Goal: Transaction & Acquisition: Subscribe to service/newsletter

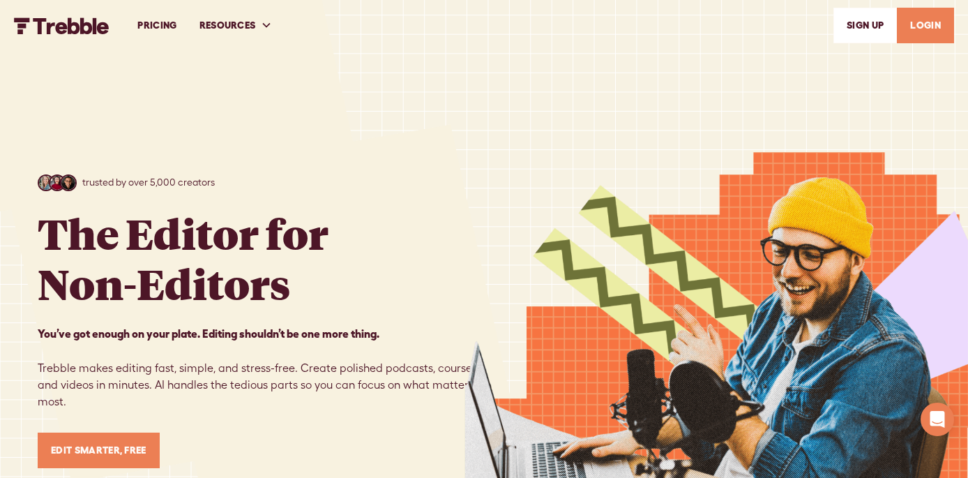
click at [931, 29] on link "LOGIN" at bounding box center [925, 26] width 57 height 36
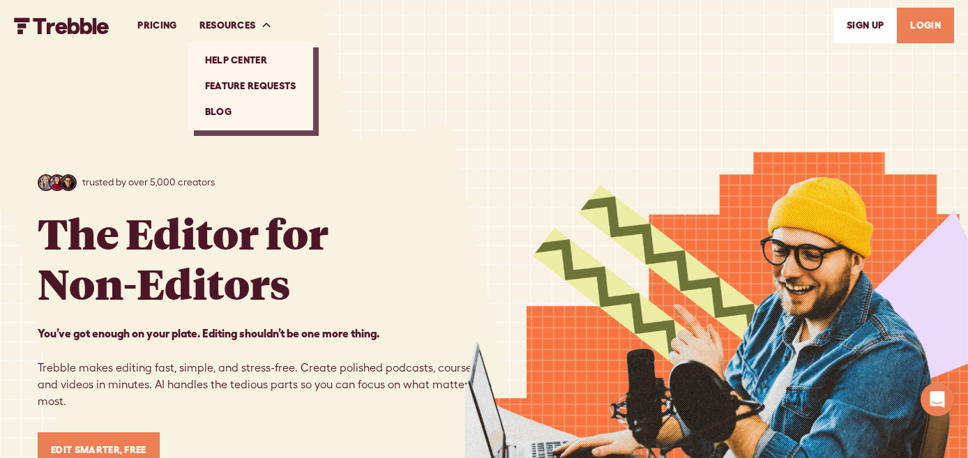
click at [260, 83] on link "Feature Requests" at bounding box center [251, 86] width 114 height 26
click at [160, 28] on link "PRICING" at bounding box center [156, 25] width 61 height 48
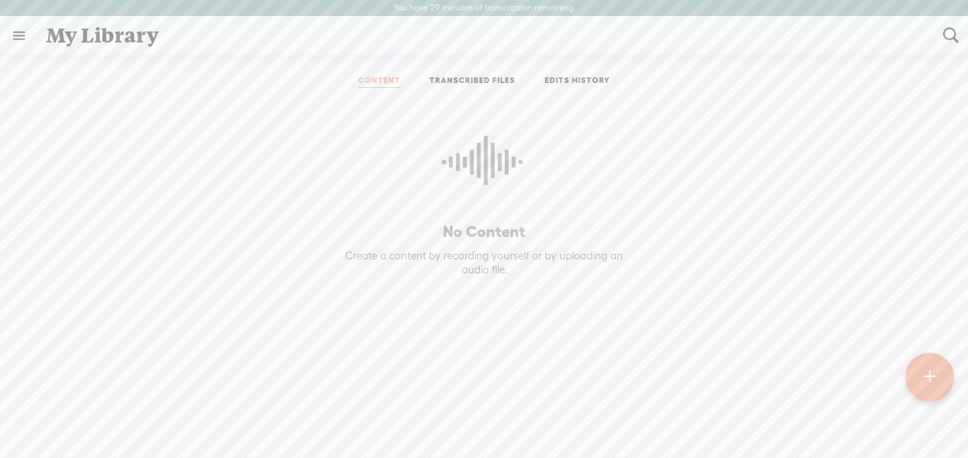
click at [19, 38] on link at bounding box center [19, 35] width 36 height 36
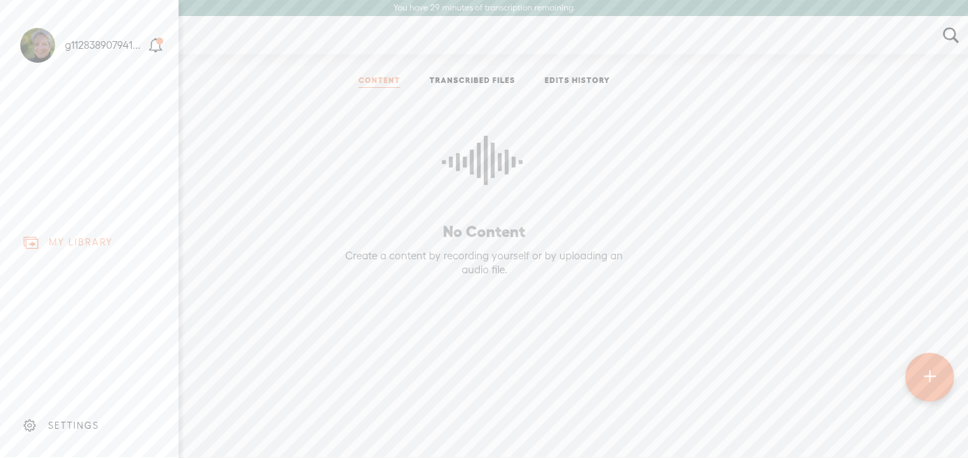
click at [126, 47] on div "g112838907941351696295" at bounding box center [105, 45] width 80 height 14
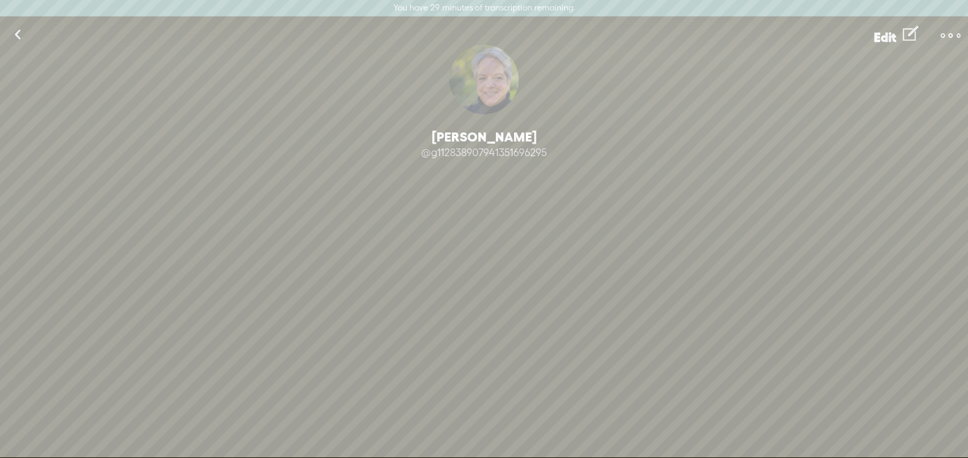
click at [908, 36] on t at bounding box center [910, 34] width 15 height 24
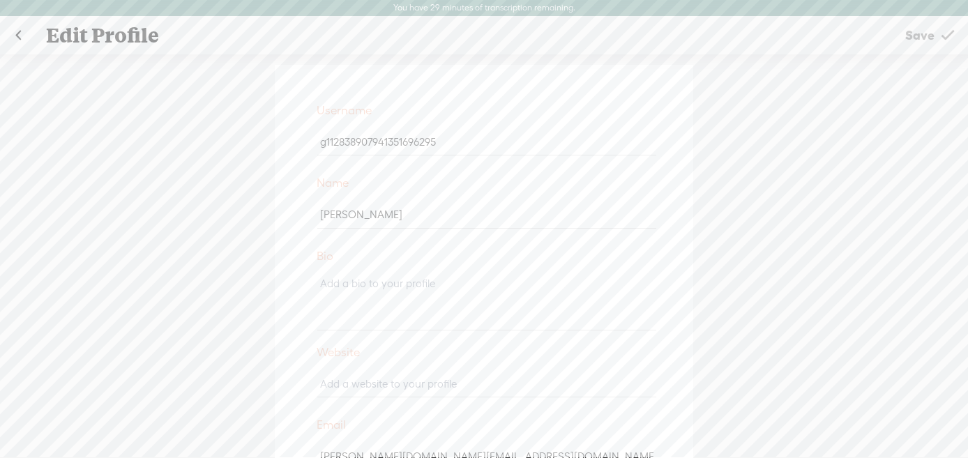
click at [435, 145] on input "g112838907941351696295" at bounding box center [486, 141] width 338 height 27
type input "c"
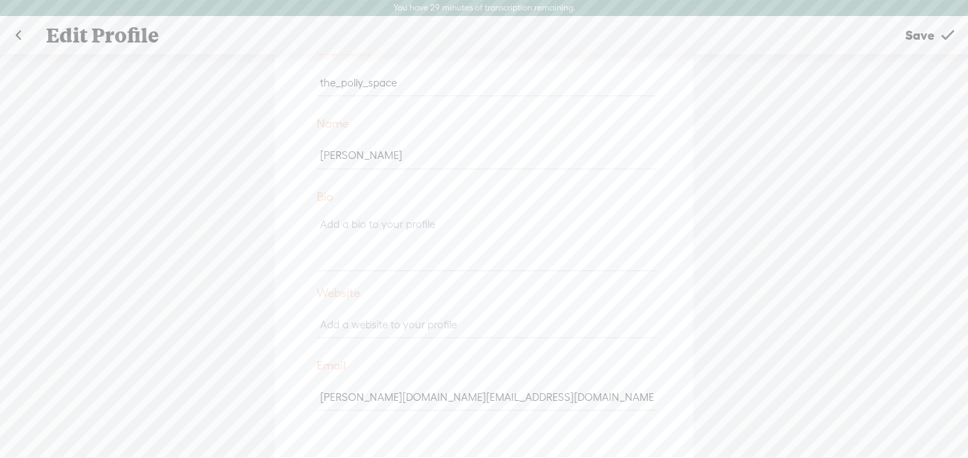
scroll to position [59, 0]
type input "the_polly_space"
click at [410, 329] on input "text" at bounding box center [486, 325] width 338 height 27
type input "www.thepollyspace.com"
click at [603, 353] on div "www.thepollyspace.com" at bounding box center [484, 330] width 349 height 52
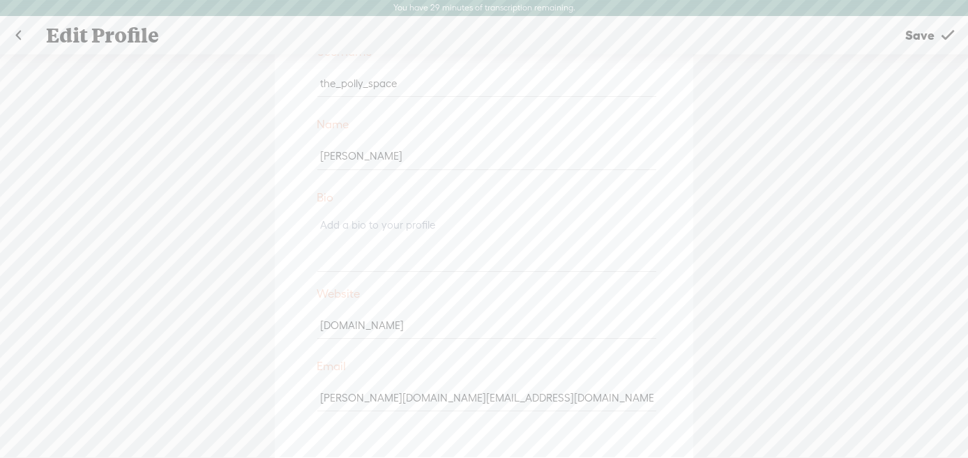
click at [924, 36] on span "Save" at bounding box center [920, 35] width 29 height 36
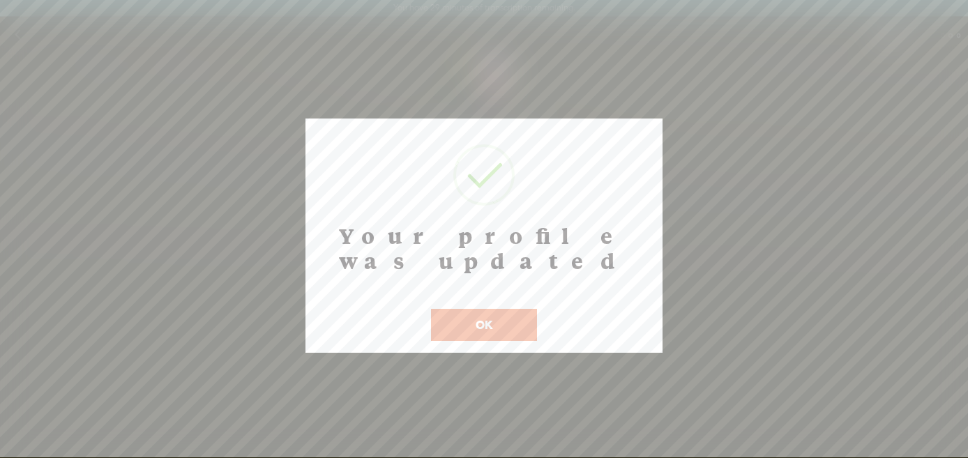
click at [512, 309] on button "OK" at bounding box center [484, 325] width 106 height 32
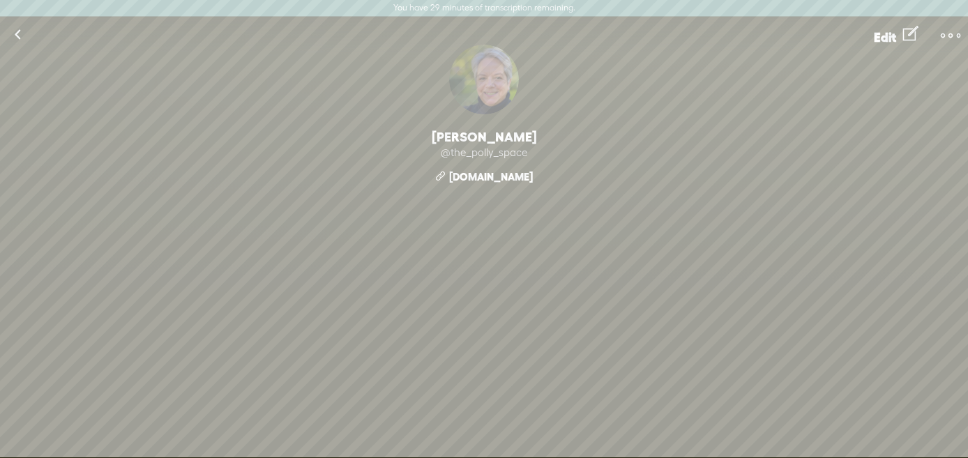
click at [17, 36] on link at bounding box center [17, 35] width 35 height 36
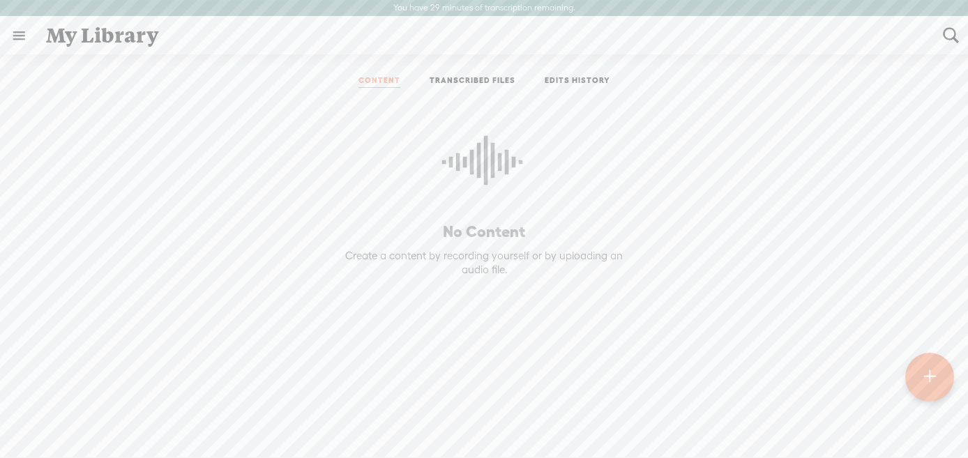
click at [13, 36] on link at bounding box center [19, 35] width 36 height 36
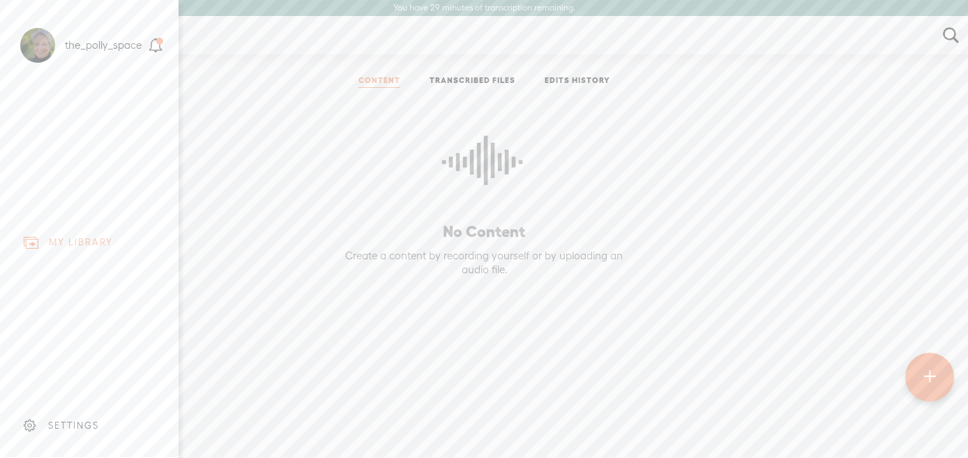
click at [103, 416] on div "SETTINGS" at bounding box center [91, 426] width 163 height 42
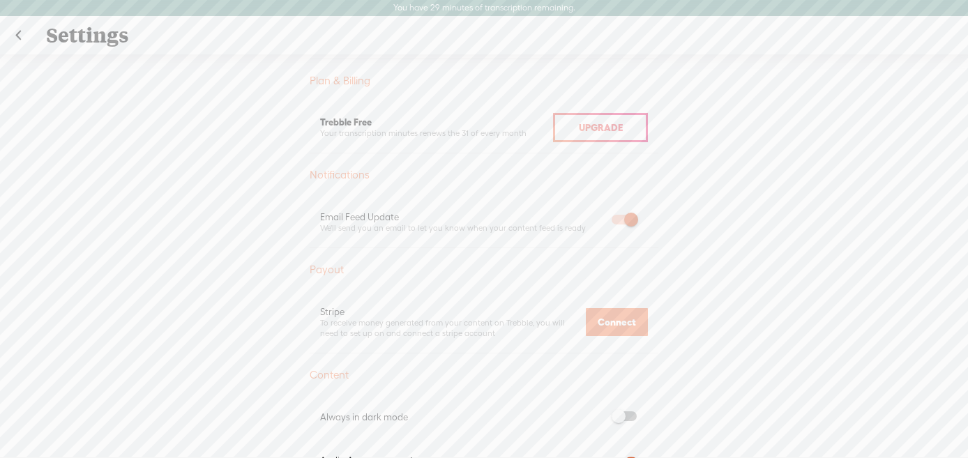
scroll to position [347, 0]
click at [585, 132] on span "Upgrade" at bounding box center [601, 135] width 44 height 11
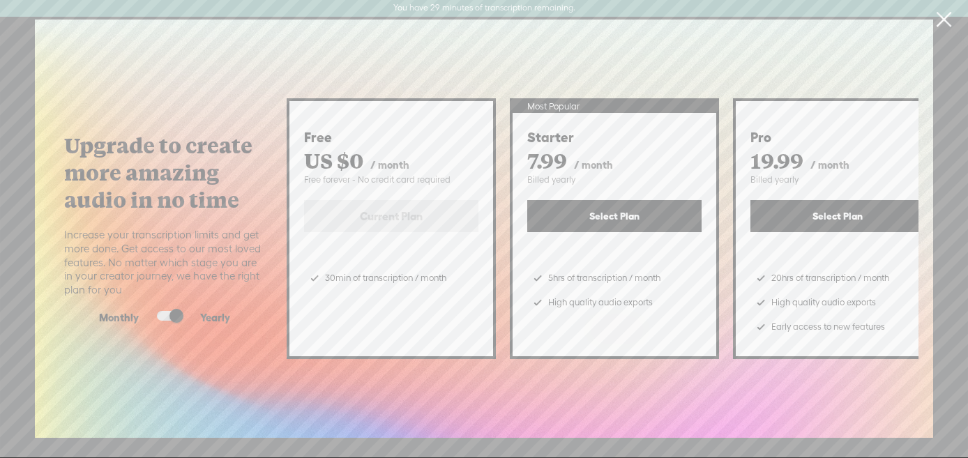
click at [160, 314] on span at bounding box center [169, 316] width 25 height 10
click at [146, 311] on input "checkbox" at bounding box center [146, 311] width 0 height 0
click at [820, 216] on button "Select Plan" at bounding box center [838, 216] width 174 height 32
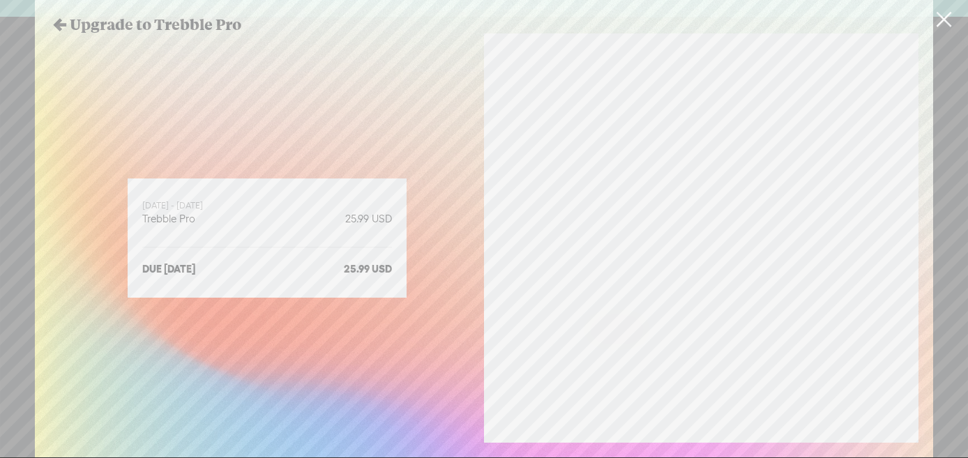
scroll to position [0, 0]
click at [59, 26] on icon at bounding box center [60, 24] width 20 height 20
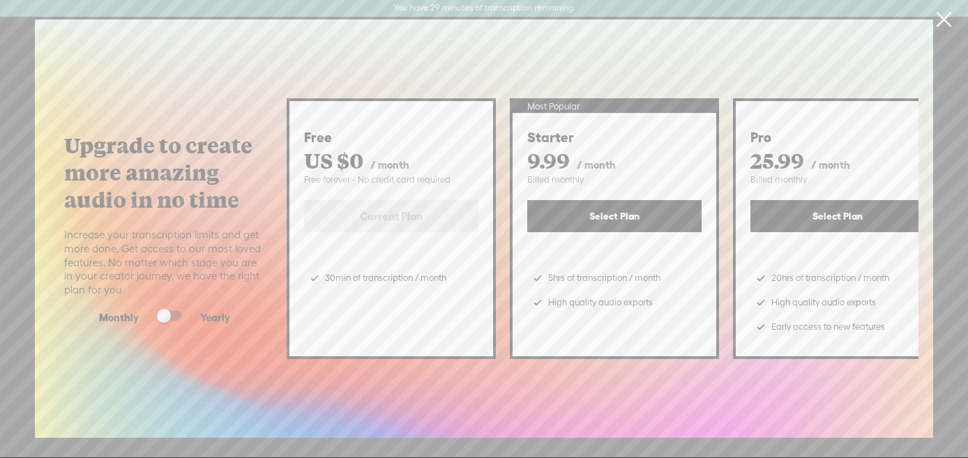
click at [940, 20] on link at bounding box center [943, 19] width 35 height 39
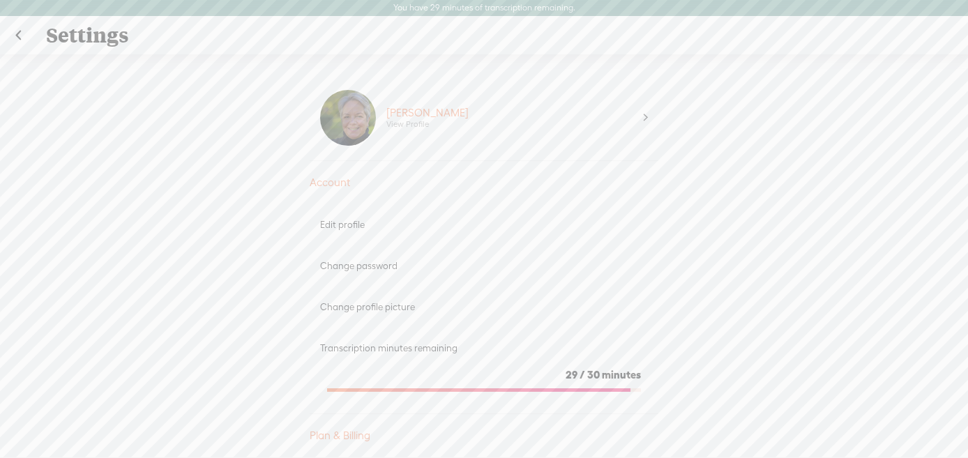
click at [21, 34] on link at bounding box center [18, 35] width 35 height 36
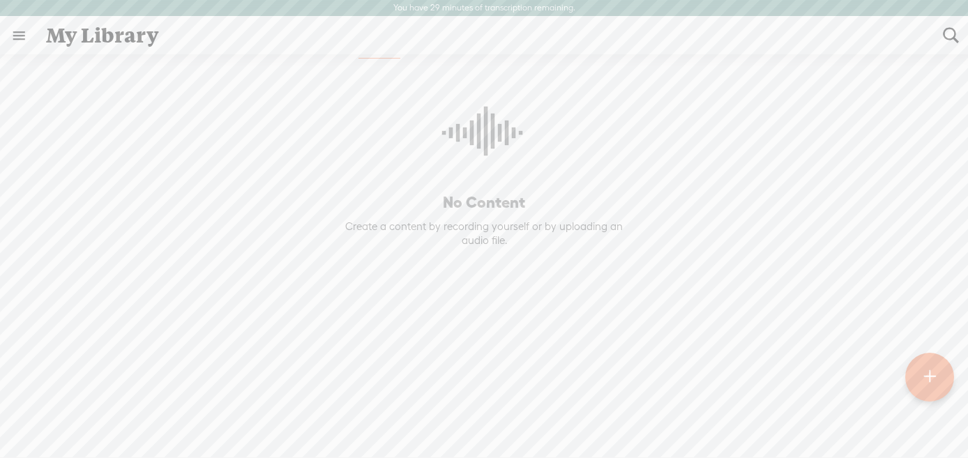
scroll to position [29, 0]
click at [10, 35] on link at bounding box center [19, 35] width 36 height 36
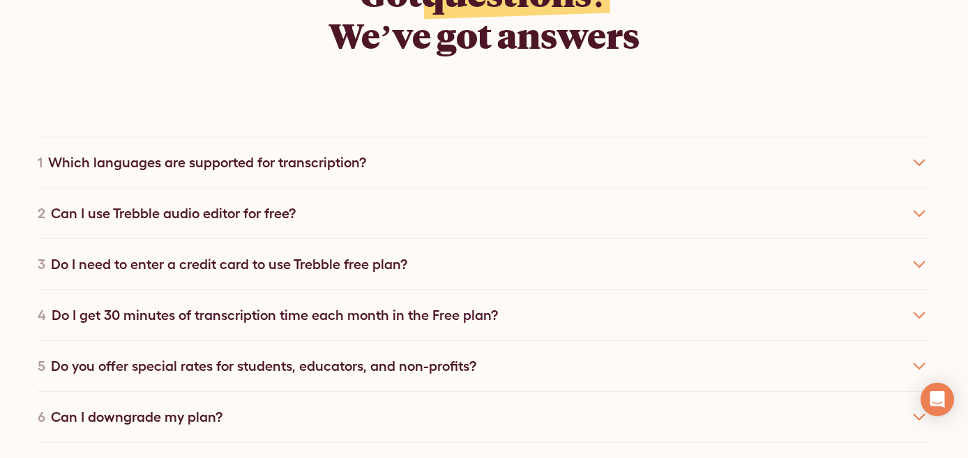
scroll to position [2437, 0]
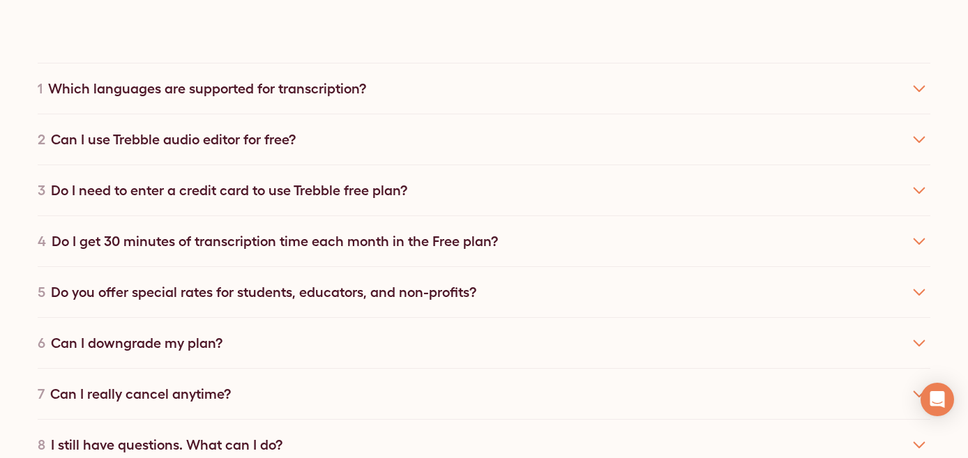
click at [801, 326] on div "6 Can I downgrade my plan?" at bounding box center [484, 342] width 893 height 51
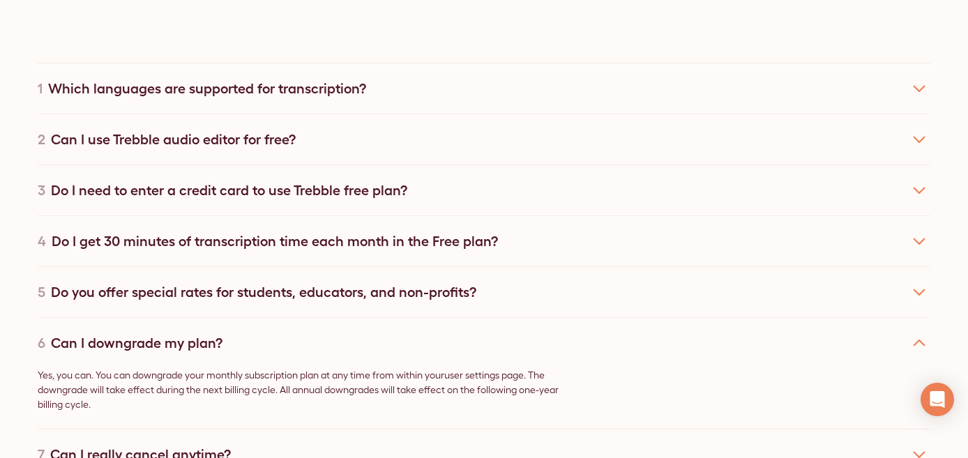
click at [788, 317] on div "6 Can I downgrade my plan?" at bounding box center [484, 342] width 893 height 51
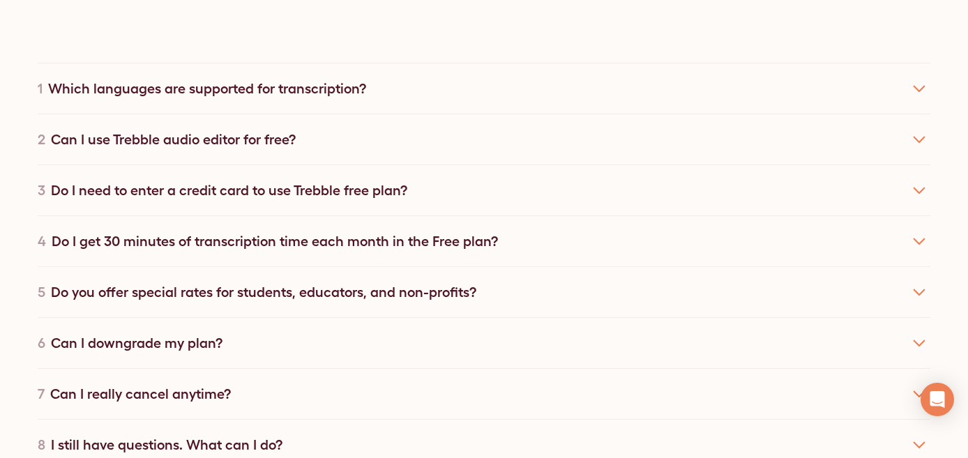
click at [799, 368] on div "7 Can I really cancel anytime?" at bounding box center [484, 393] width 893 height 51
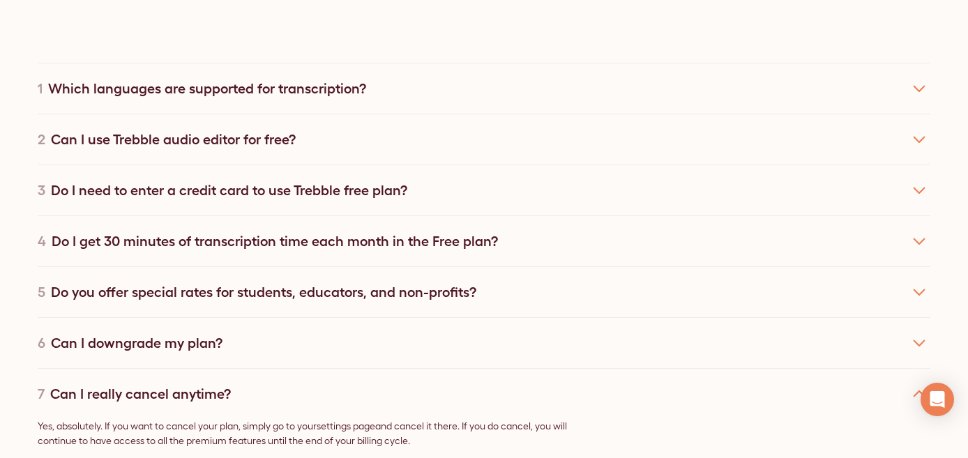
click at [799, 368] on div "7 Can I really cancel anytime?" at bounding box center [484, 393] width 893 height 51
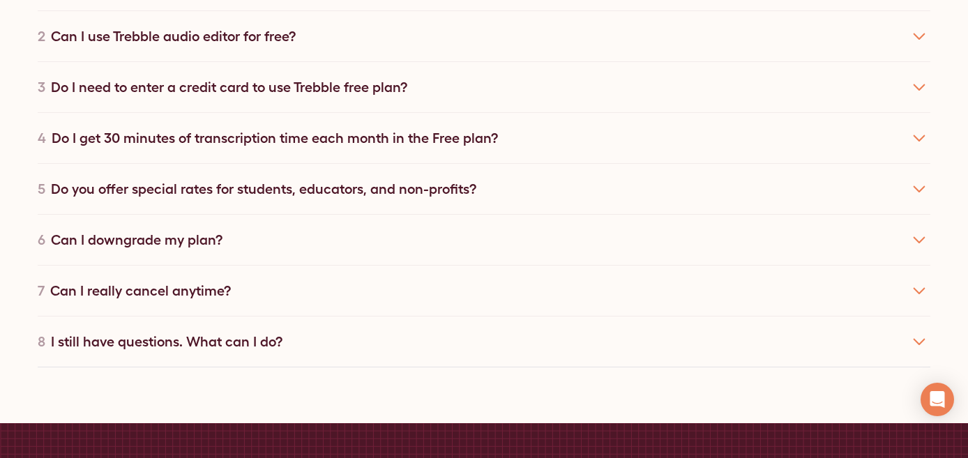
scroll to position [2541, 0]
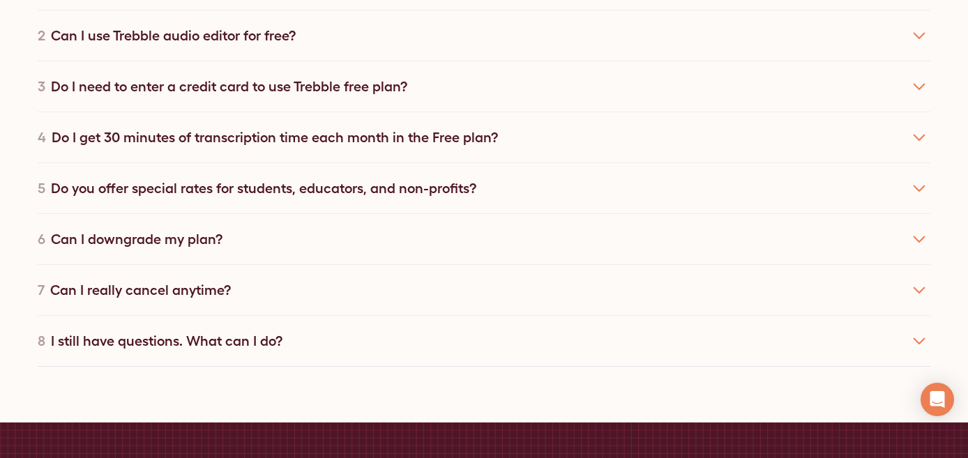
click at [798, 324] on div "8 I still have questions. What can I do?" at bounding box center [484, 340] width 893 height 51
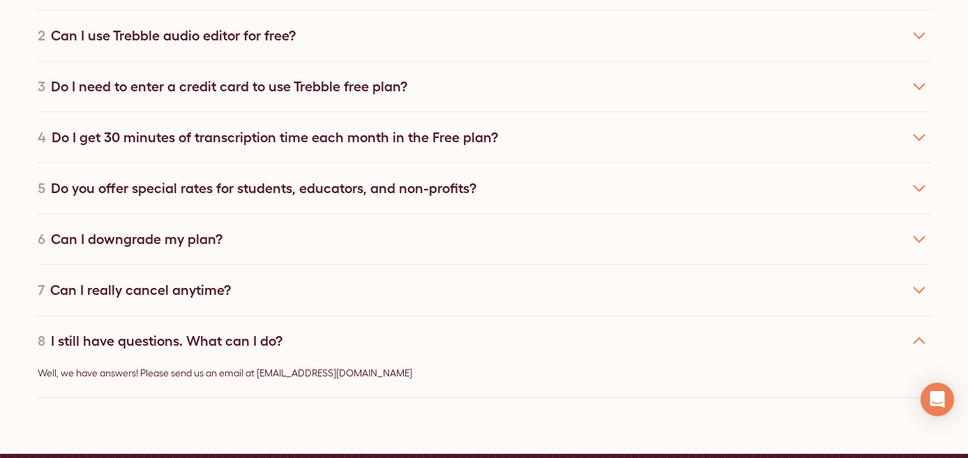
click at [798, 324] on div "8 I still have questions. What can I do?" at bounding box center [484, 340] width 893 height 51
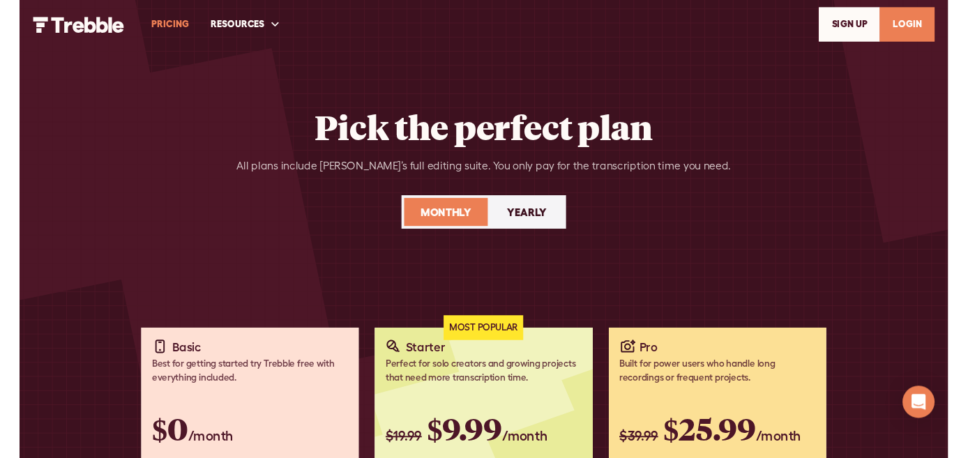
scroll to position [0, 0]
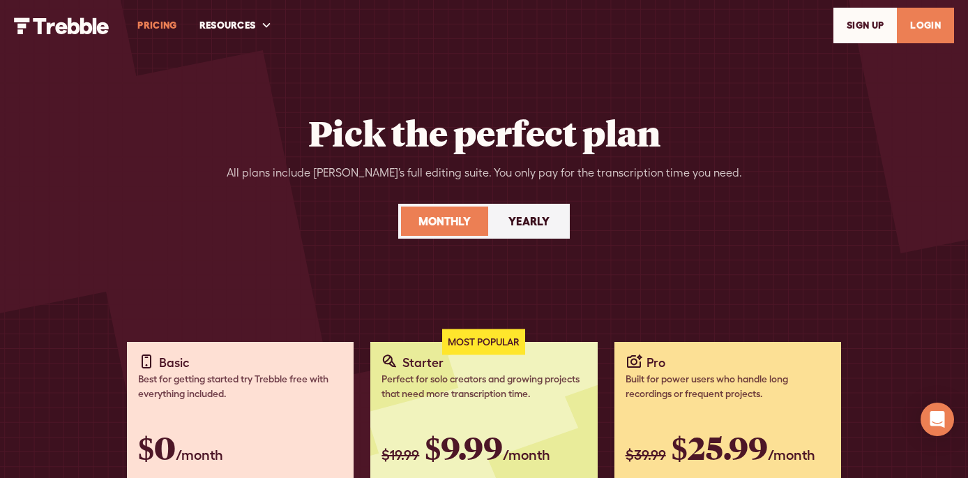
click at [923, 30] on link "LOGIN" at bounding box center [925, 26] width 57 height 36
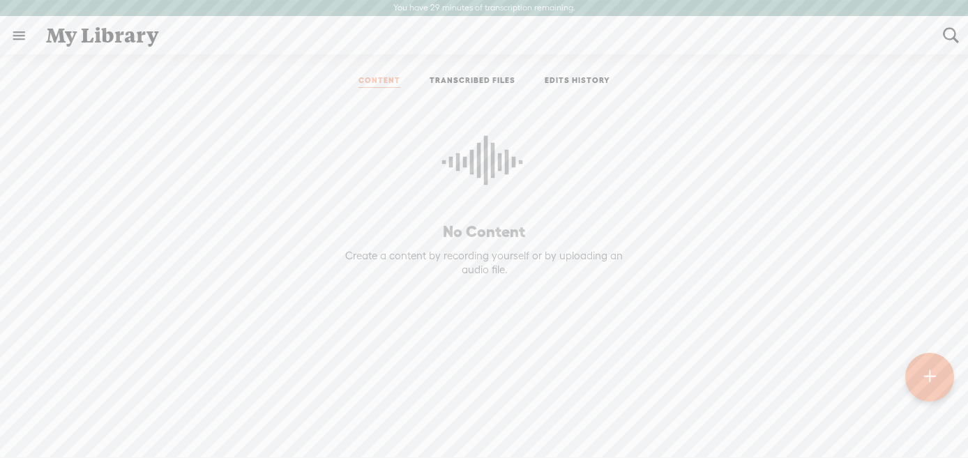
click at [15, 31] on link at bounding box center [19, 35] width 36 height 36
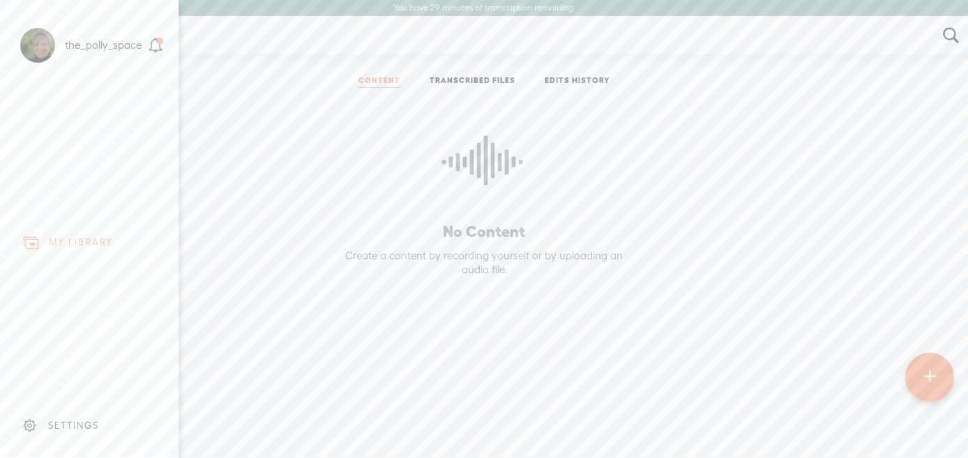
click at [83, 421] on div "SETTINGS" at bounding box center [73, 426] width 51 height 12
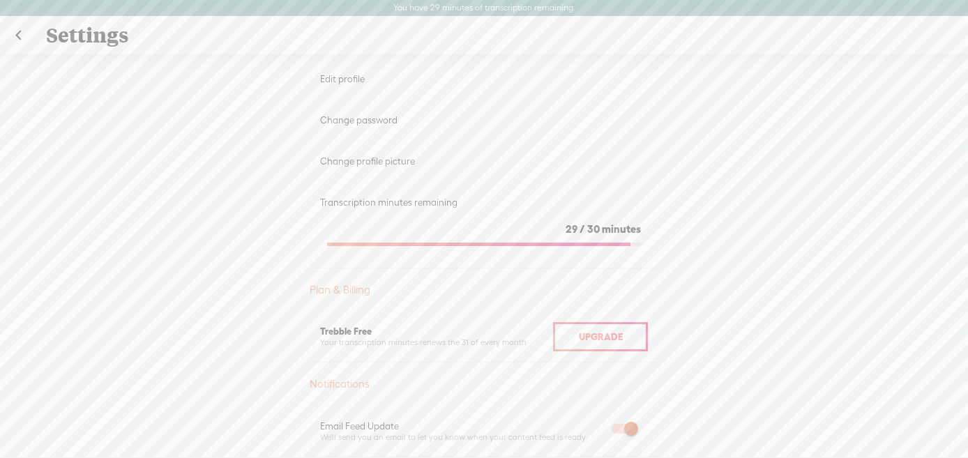
scroll to position [204, 0]
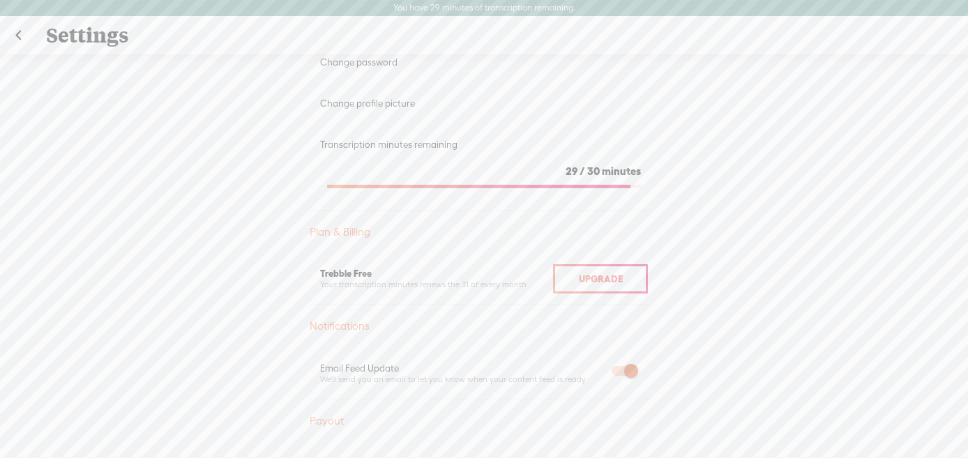
click at [633, 278] on div "Upgrade" at bounding box center [600, 278] width 95 height 29
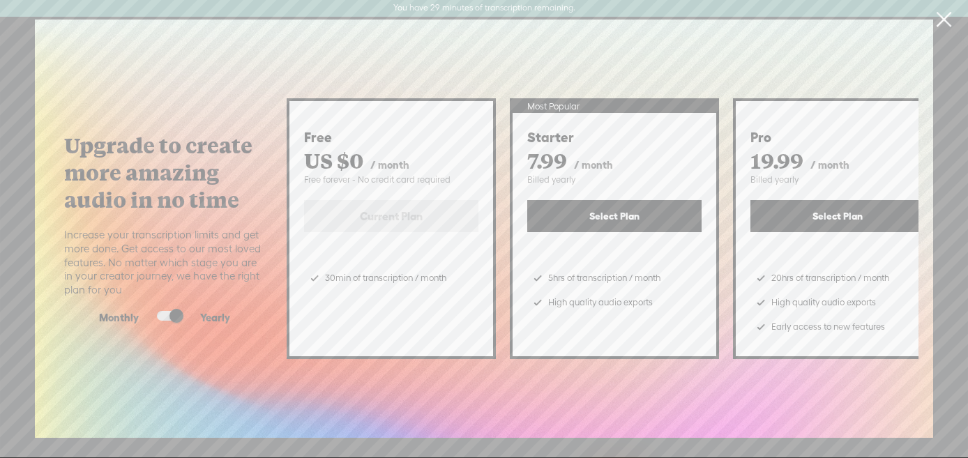
click at [163, 315] on span at bounding box center [169, 316] width 25 height 10
click at [146, 311] on input "checkbox" at bounding box center [146, 311] width 0 height 0
click at [822, 212] on button "Select Plan" at bounding box center [838, 216] width 174 height 32
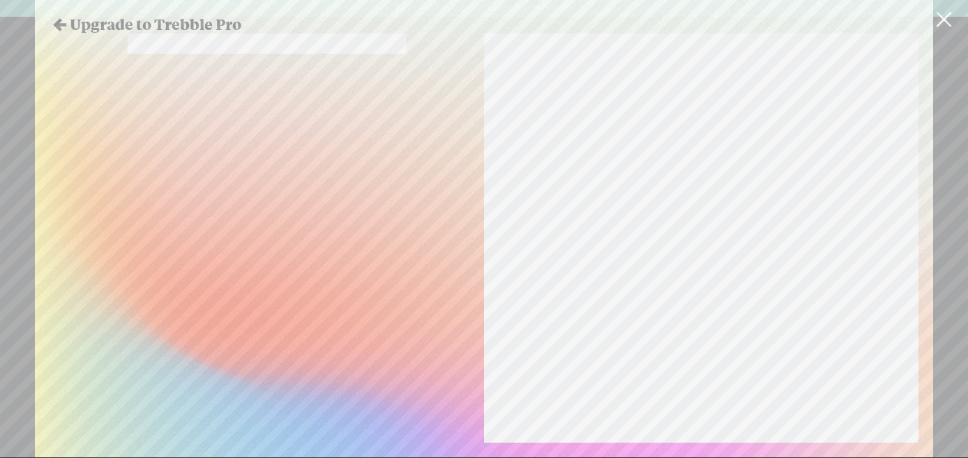
scroll to position [273, 0]
click at [560, 192] on section "Pay Now" at bounding box center [701, 122] width 435 height 724
click at [595, 266] on section "Pay Now" at bounding box center [701, 122] width 435 height 724
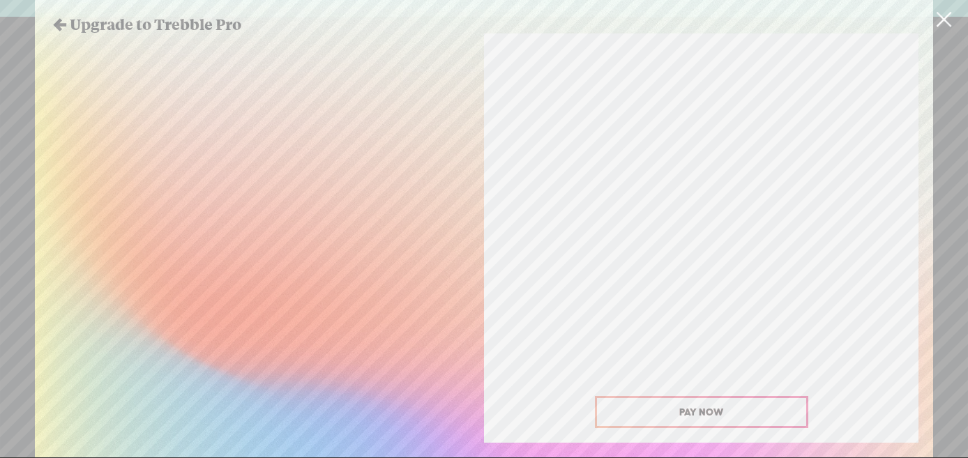
click at [693, 413] on span "Pay Now" at bounding box center [701, 412] width 44 height 11
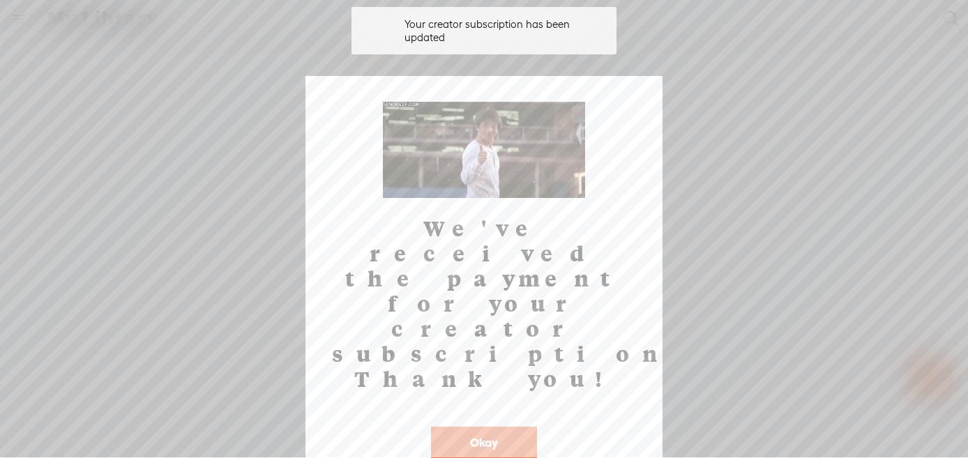
click at [497, 427] on button "Okay" at bounding box center [484, 443] width 106 height 32
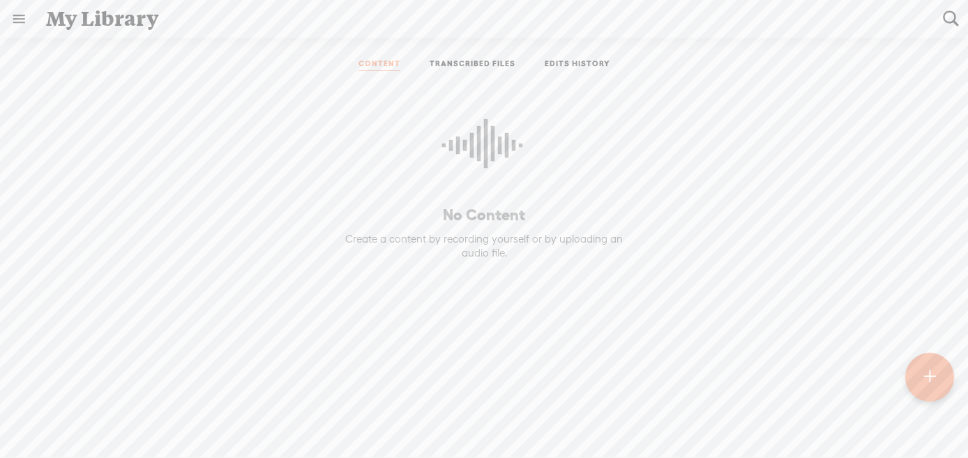
click at [934, 379] on t at bounding box center [930, 376] width 12 height 31
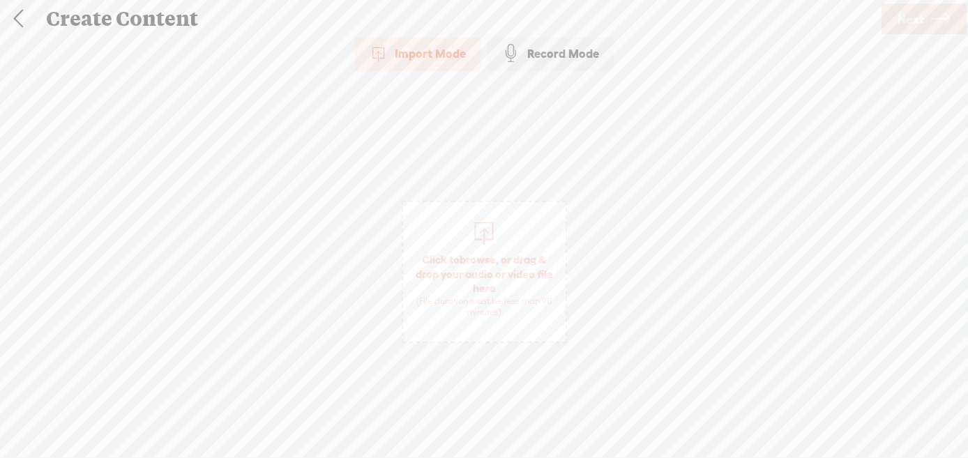
click at [20, 20] on link at bounding box center [18, 19] width 35 height 36
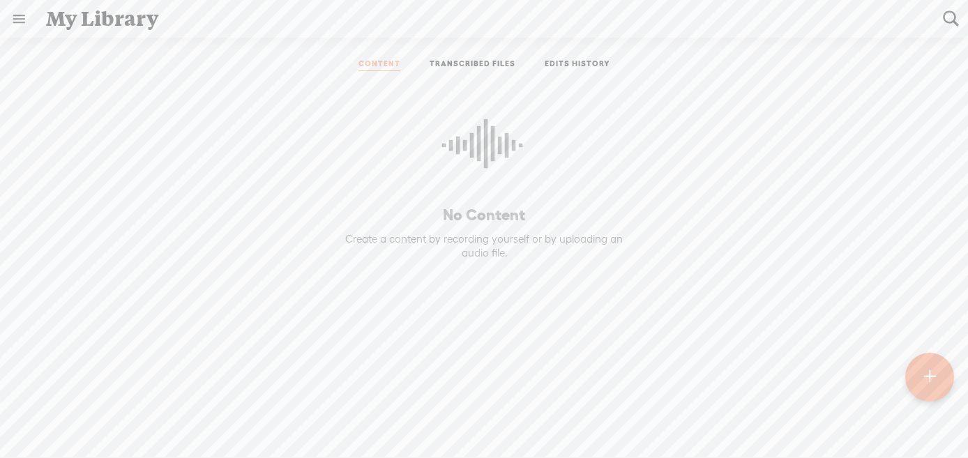
click at [20, 20] on link at bounding box center [19, 19] width 36 height 36
